Goal: Transaction & Acquisition: Book appointment/travel/reservation

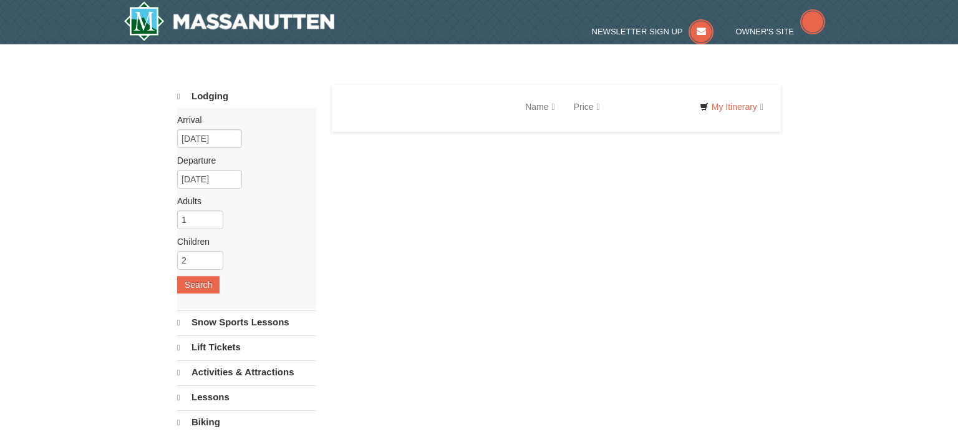
select select "9"
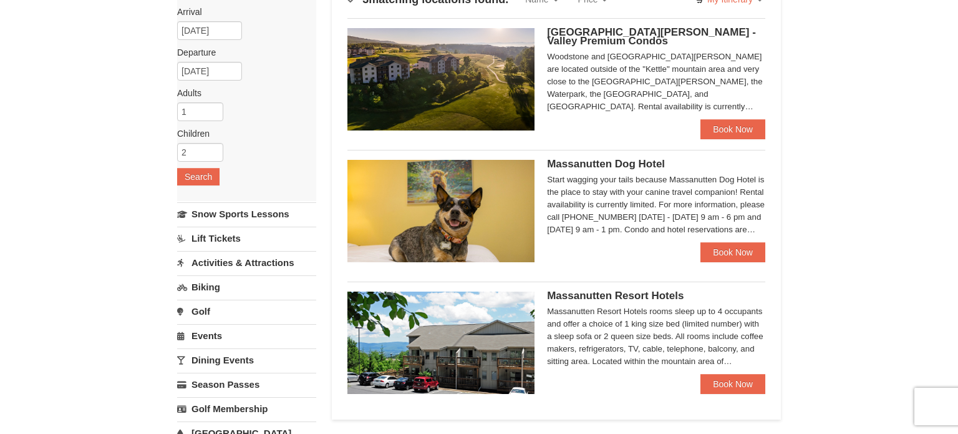
scroll to position [112, 0]
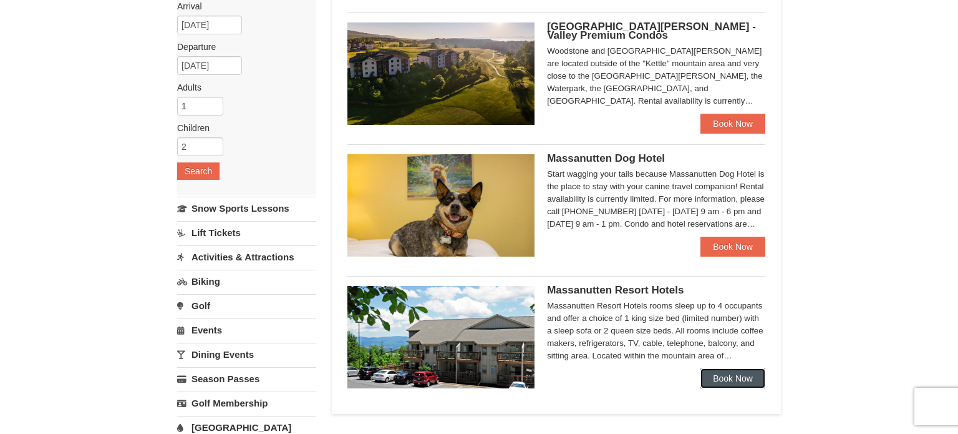
click at [734, 376] on link "Book Now" at bounding box center [733, 378] width 65 height 20
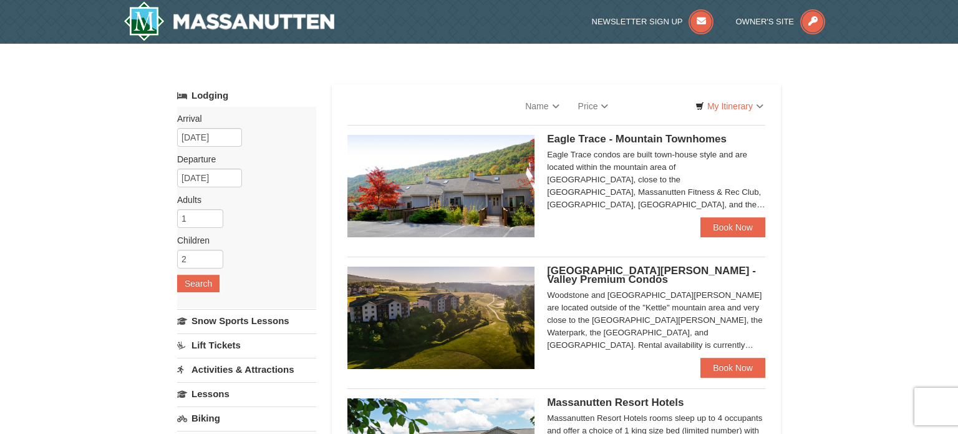
select select "9"
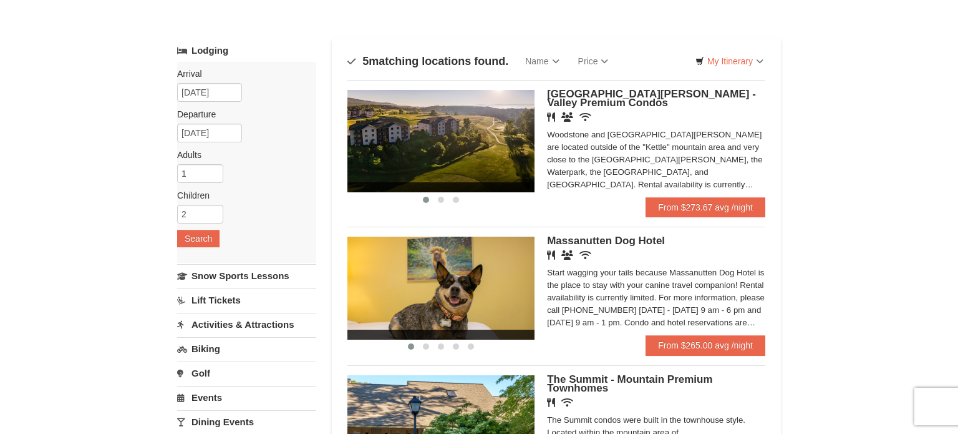
scroll to position [44, 0]
